Goal: Information Seeking & Learning: Learn about a topic

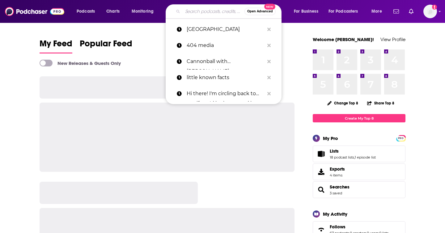
click at [198, 8] on input "Search podcasts, credits, & more..." at bounding box center [214, 11] width 62 height 10
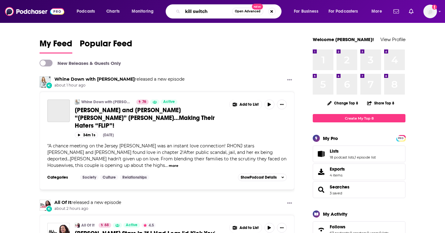
type input "kill switch"
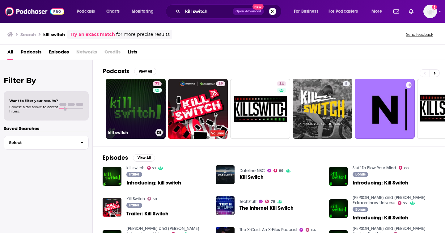
click at [129, 110] on link "71 kill switch" at bounding box center [136, 109] width 60 height 60
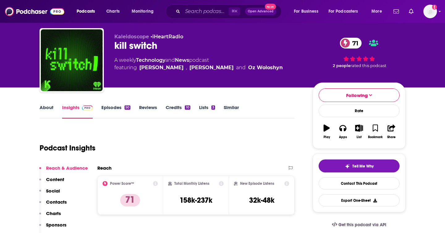
scroll to position [30, 0]
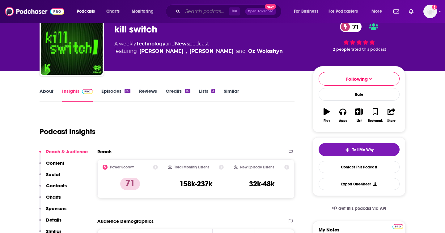
click at [191, 12] on input "Search podcasts, credits, & more..." at bounding box center [206, 11] width 46 height 10
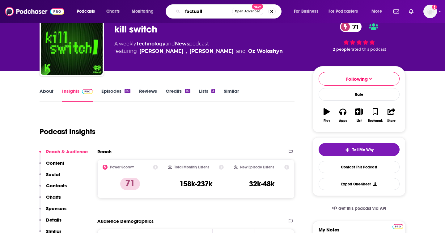
type input "factually"
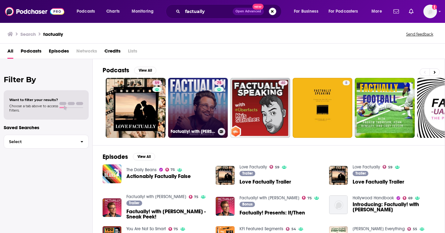
click at [202, 105] on link "75 Factually! with [PERSON_NAME]" at bounding box center [198, 108] width 60 height 60
